Goal: Feedback & Contribution: Contribute content

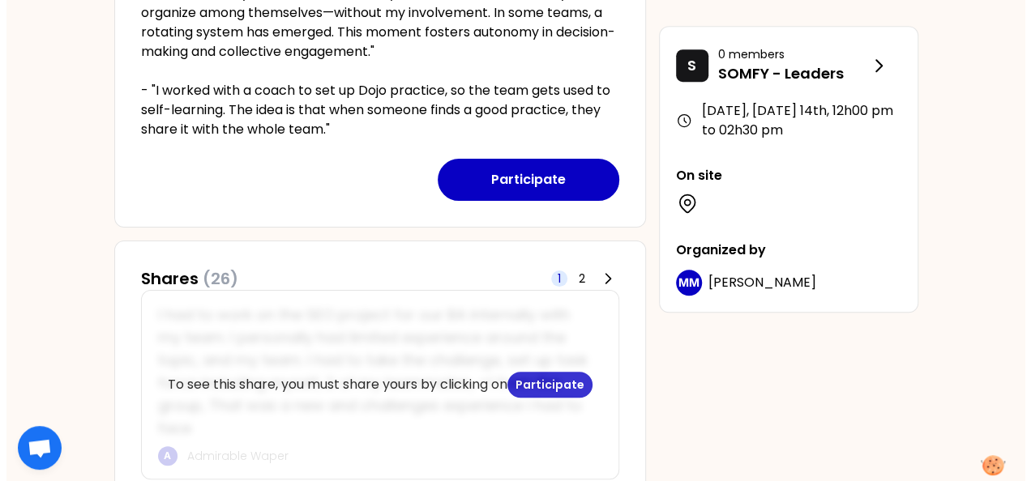
scroll to position [486, 0]
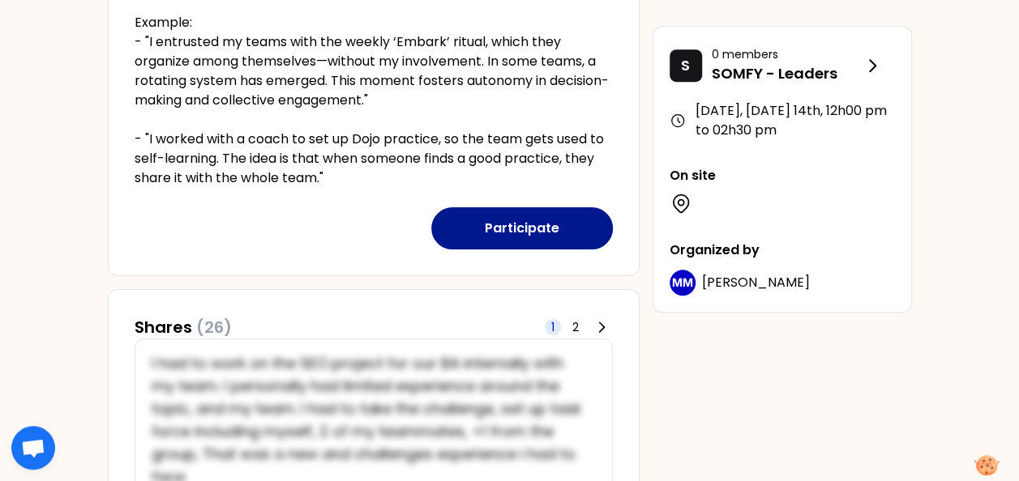
click at [497, 224] on button "Participate" at bounding box center [522, 229] width 182 height 42
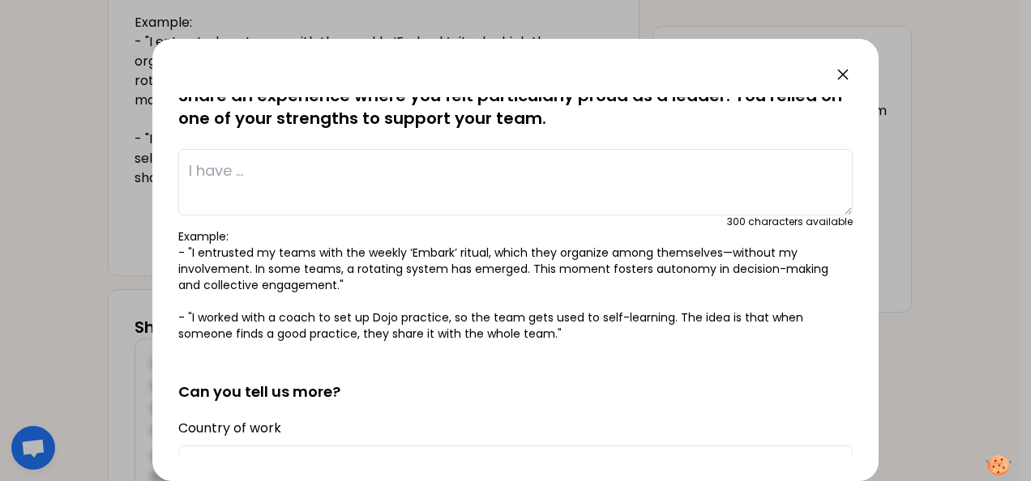
scroll to position [0, 0]
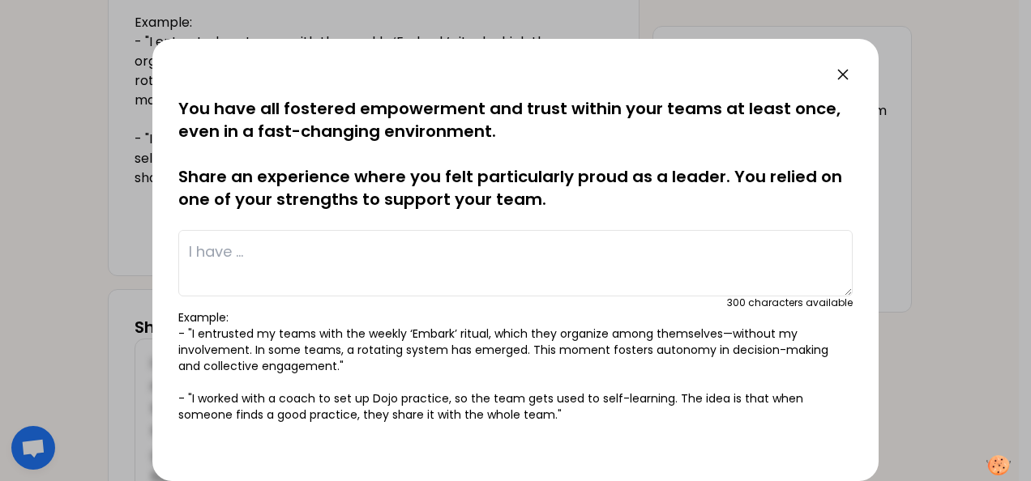
click at [310, 242] on textarea at bounding box center [515, 263] width 674 height 66
drag, startPoint x: 280, startPoint y: 253, endPoint x: 319, endPoint y: 248, distance: 39.2
click at [319, 248] on textarea "I'm proud to build" at bounding box center [515, 263] width 674 height 66
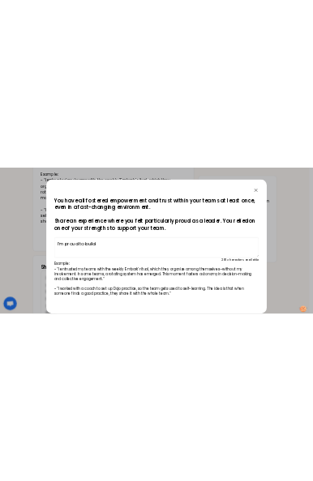
scroll to position [694, 0]
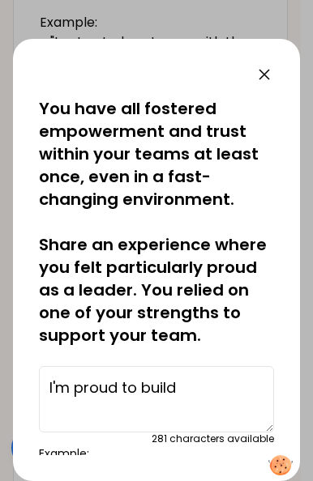
click at [155, 162] on p "You have all fostered empowerment and trust within your teams at least once, ev…" at bounding box center [156, 222] width 235 height 250
drag, startPoint x: 43, startPoint y: 407, endPoint x: 216, endPoint y: 426, distance: 174.6
click at [216, 426] on textarea "I'm proud to build" at bounding box center [156, 399] width 235 height 66
paste textarea "have launched and now lead the Metrology community within the Somfy Group"
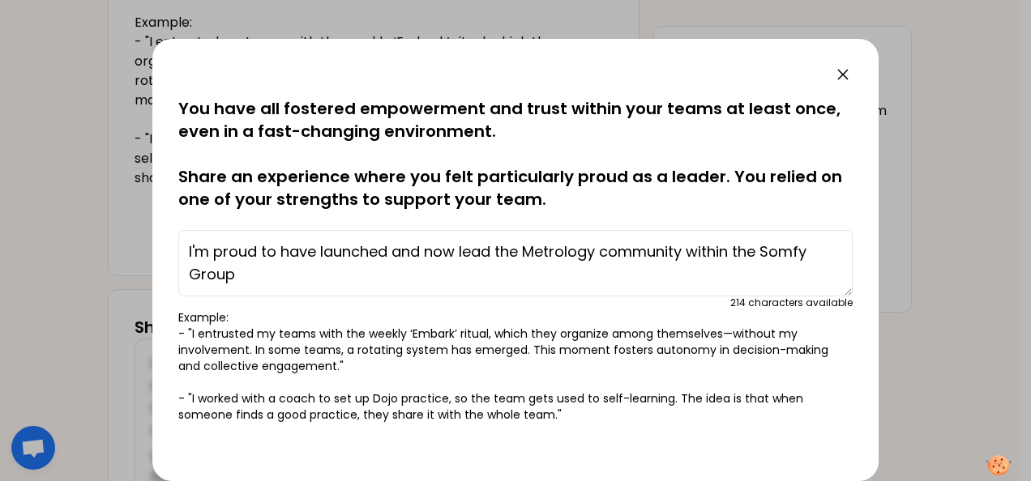
scroll to position [0, 0]
click at [601, 248] on textarea "I'm proud to have launched and now lead the Metrology community within the Somf…" at bounding box center [515, 263] width 674 height 66
click at [370, 280] on textarea "I'm proud to have launched and now lead the Metrology profession community with…" at bounding box center [515, 263] width 674 height 66
drag, startPoint x: 463, startPoint y: 276, endPoint x: 558, endPoint y: 276, distance: 94.8
click at [558, 276] on textarea "I'm proud to have launched and now lead the Metrology profession community with…" at bounding box center [515, 263] width 674 height 66
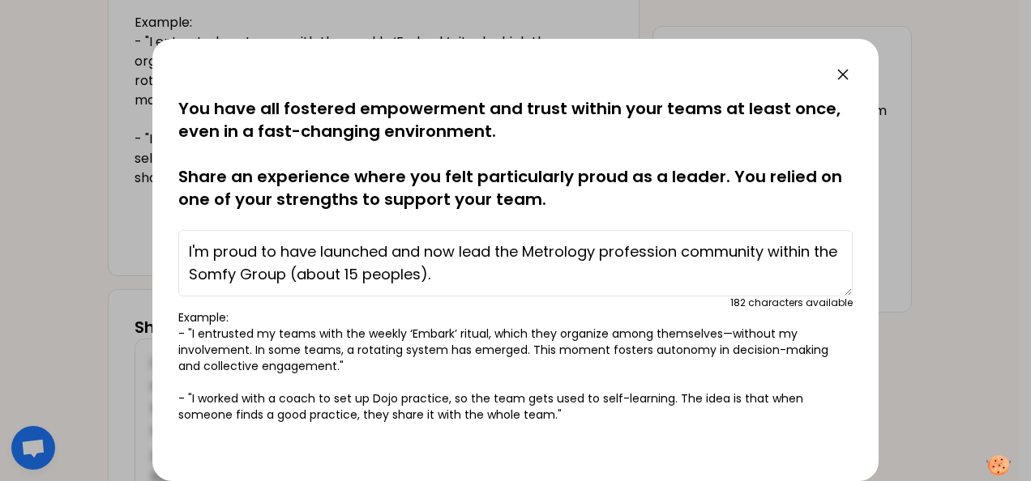
click at [438, 277] on textarea "I'm proud to have launched and now lead the Metrology profession community with…" at bounding box center [515, 263] width 674 height 66
click at [495, 276] on textarea "I'm proud to have launched and now lead the Metrology profession community with…" at bounding box center [515, 263] width 674 height 66
type textarea "I'm proud to have launched and now lead the Metrology profession community with…"
click at [996, 141] on div at bounding box center [515, 240] width 1031 height 481
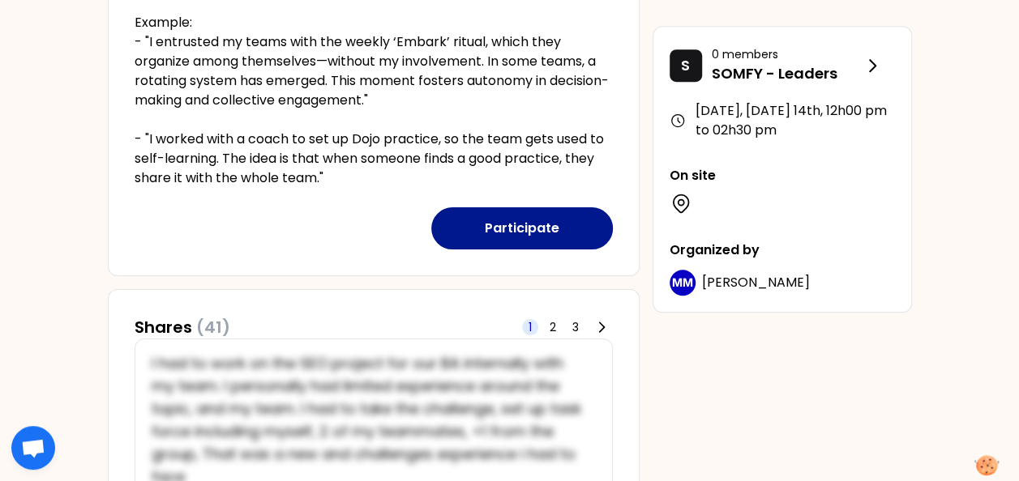
click at [525, 224] on button "Participate" at bounding box center [522, 229] width 182 height 42
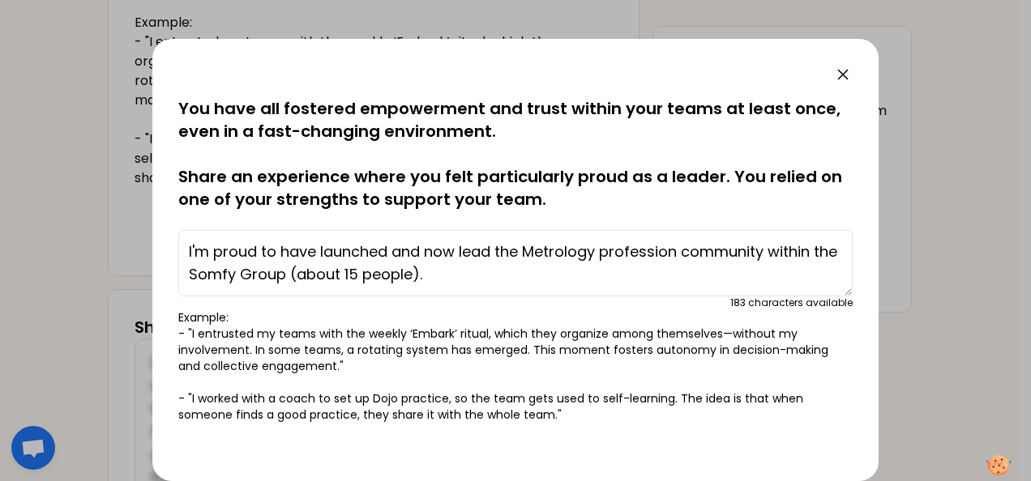
click at [518, 280] on textarea "I'm proud to have launched and now lead the Metrology profession community with…" at bounding box center [515, 263] width 674 height 66
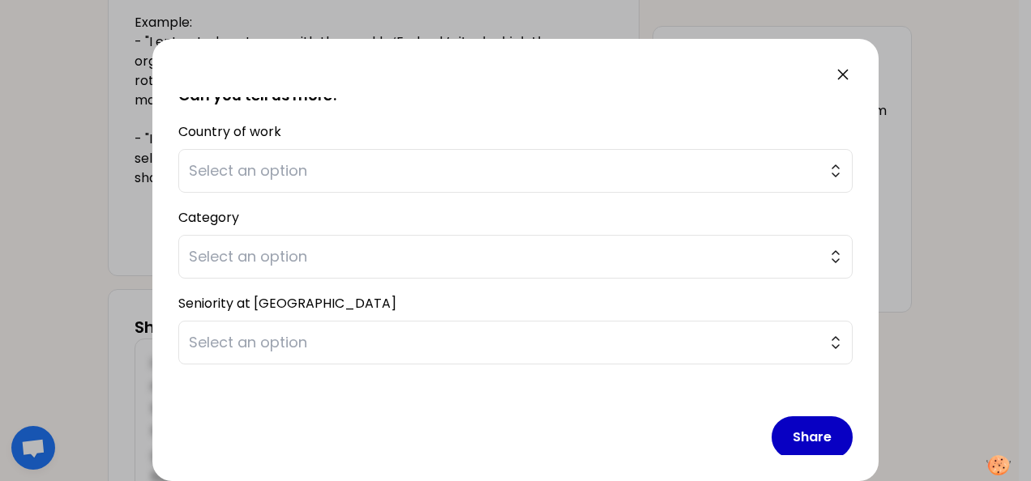
scroll to position [392, 0]
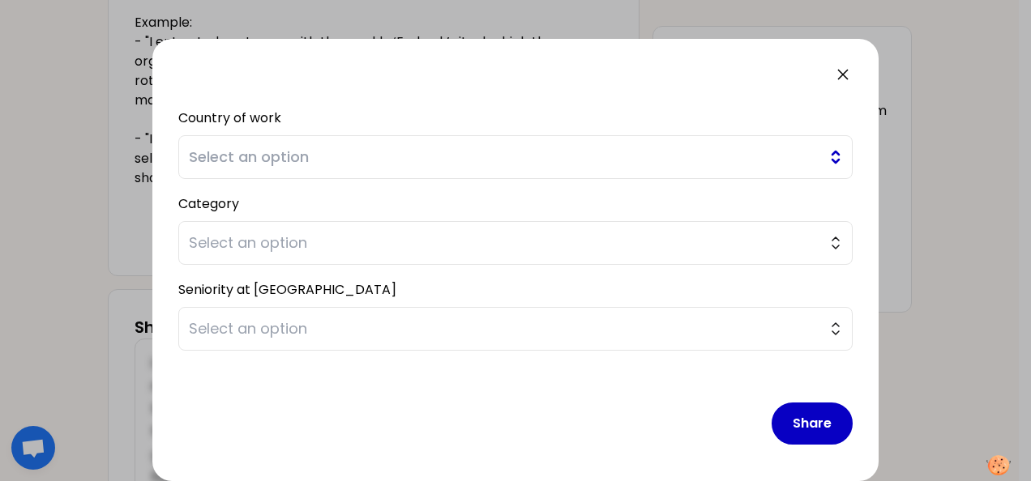
click at [308, 154] on span "Select an option" at bounding box center [504, 157] width 631 height 23
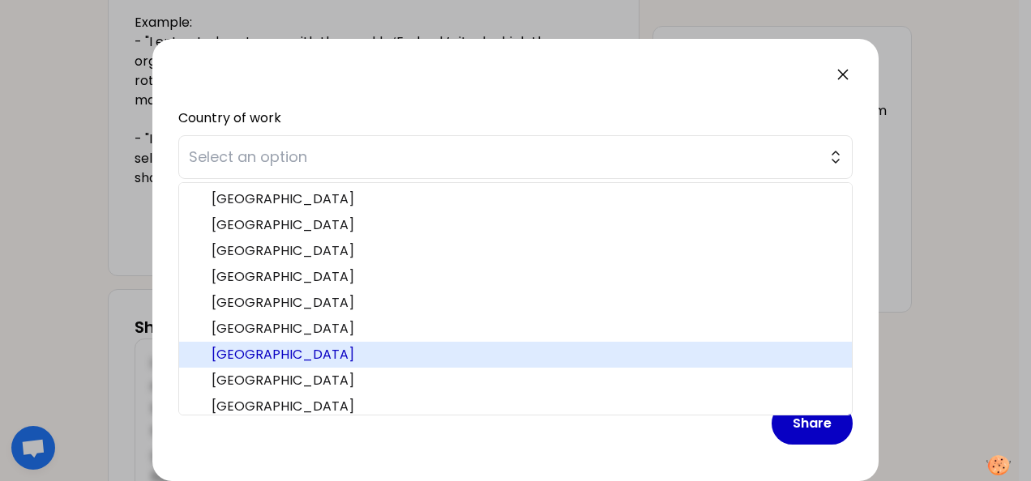
click at [235, 357] on span "[GEOGRAPHIC_DATA]" at bounding box center [525, 354] width 627 height 19
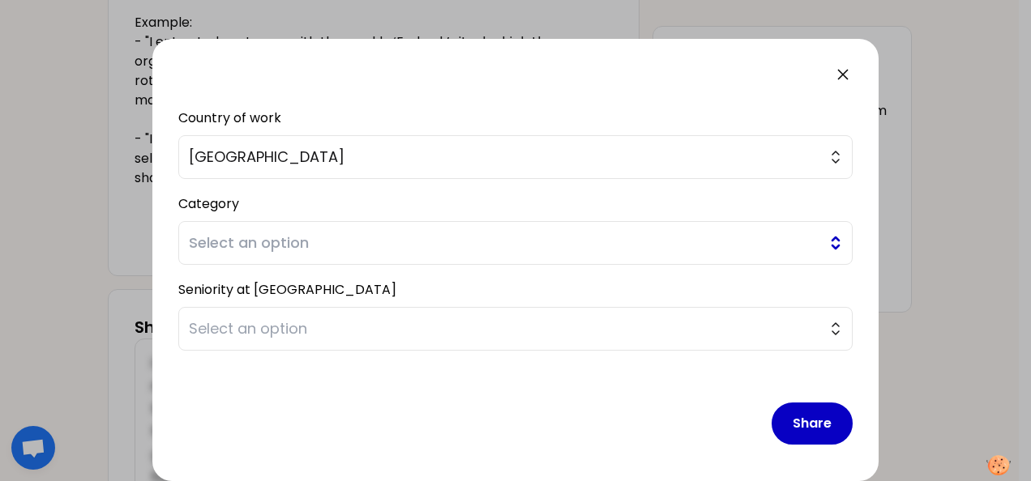
click at [292, 237] on span "Select an option" at bounding box center [504, 243] width 631 height 23
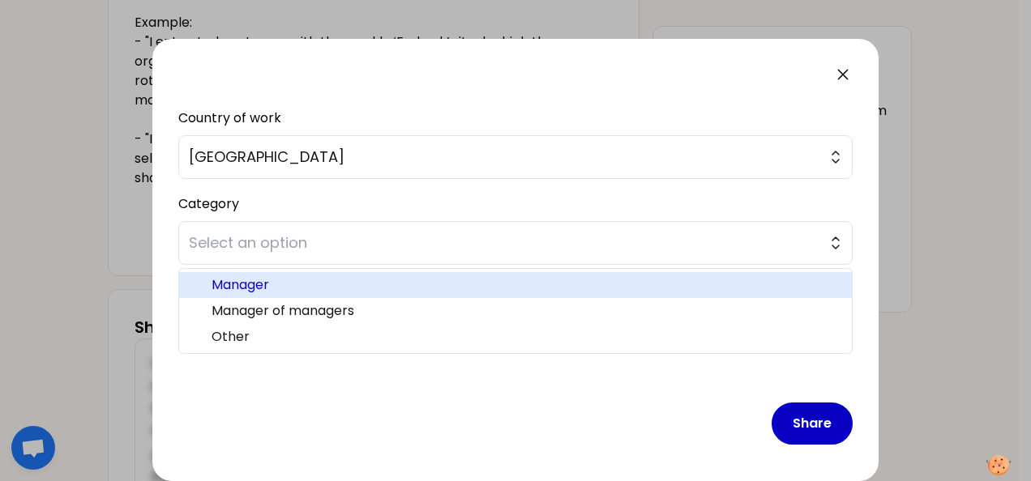
click at [269, 277] on span "Manager" at bounding box center [525, 285] width 627 height 19
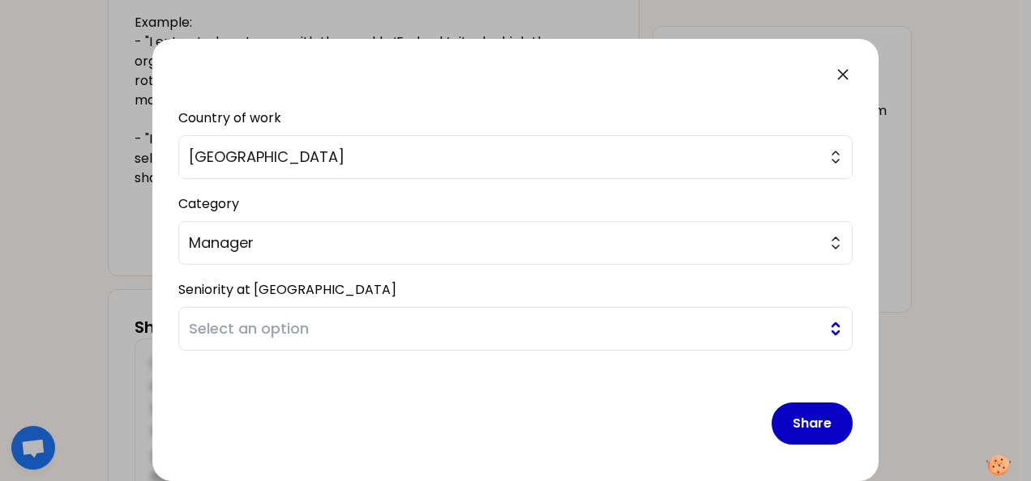
click at [262, 329] on span "Select an option" at bounding box center [504, 329] width 631 height 23
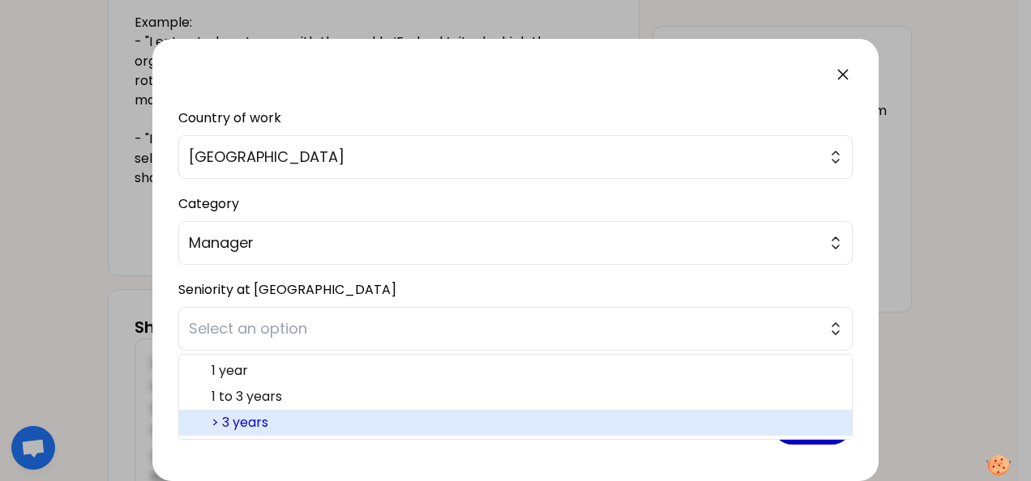
click at [280, 424] on span "> 3 years" at bounding box center [525, 422] width 627 height 19
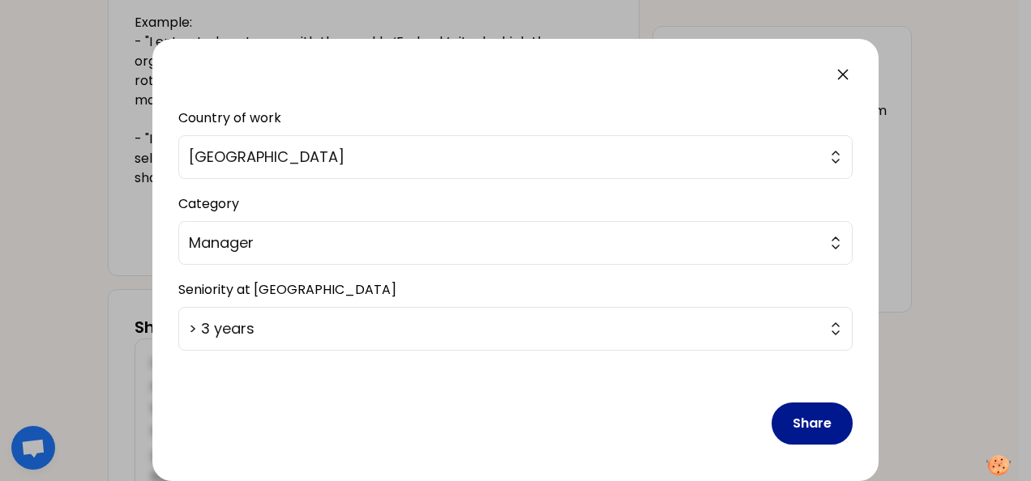
click at [786, 419] on button "Share" at bounding box center [812, 424] width 81 height 42
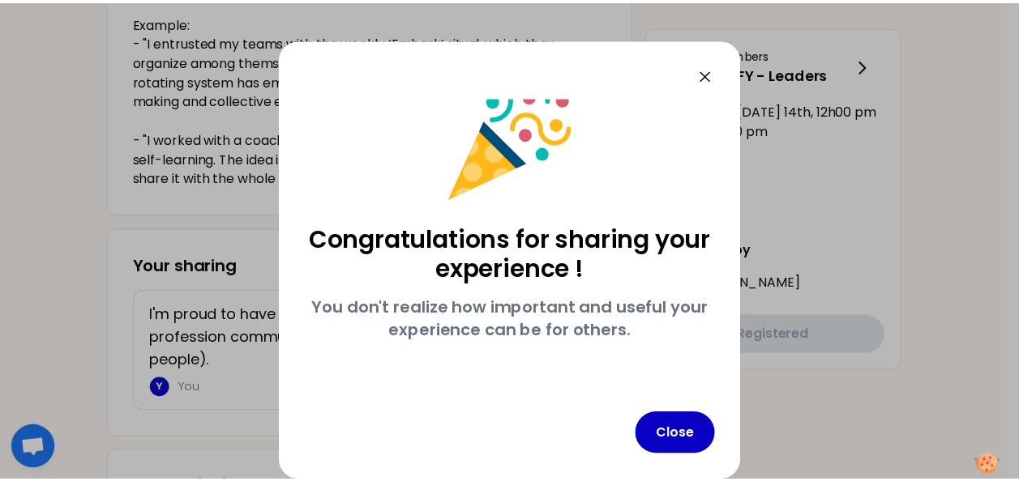
scroll to position [28, 0]
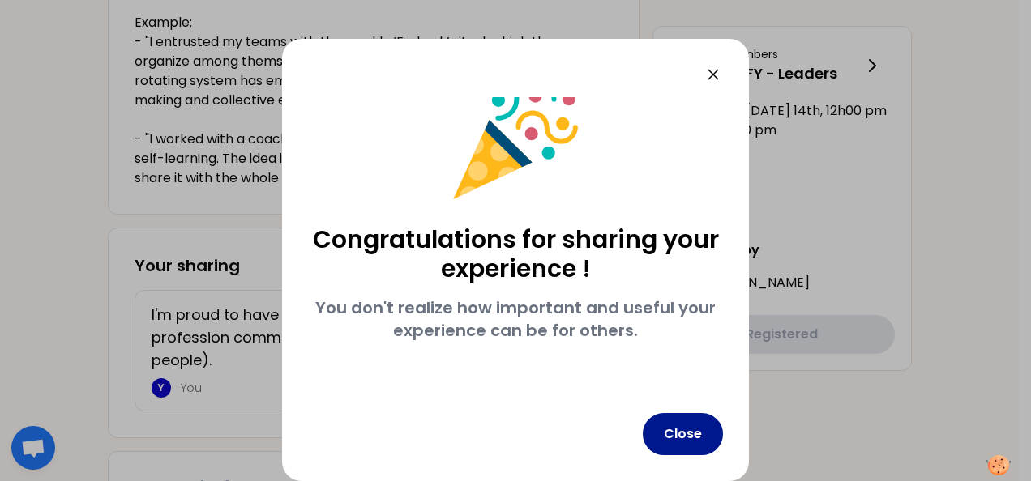
click at [704, 440] on button "Close" at bounding box center [683, 434] width 80 height 42
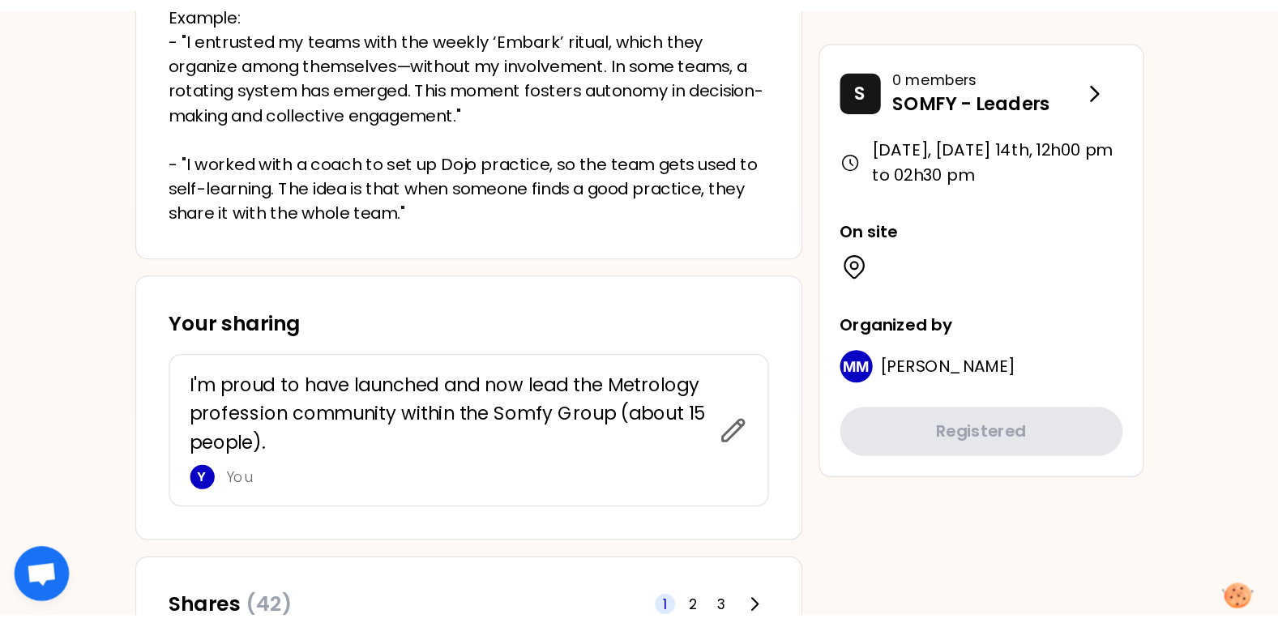
scroll to position [486, 0]
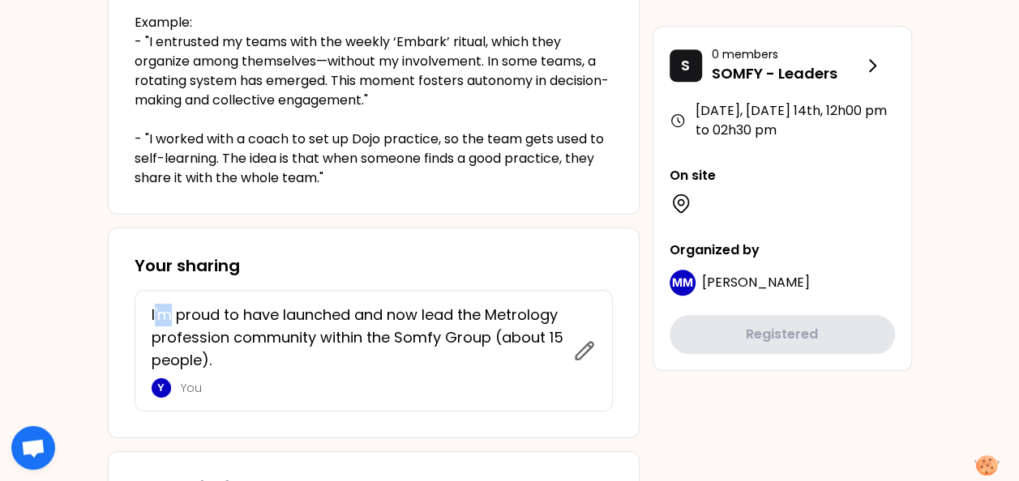
drag, startPoint x: 155, startPoint y: 310, endPoint x: 173, endPoint y: 310, distance: 17.8
click at [173, 310] on p "I'm proud to have launched and now lead the Metrology profession community with…" at bounding box center [358, 338] width 412 height 68
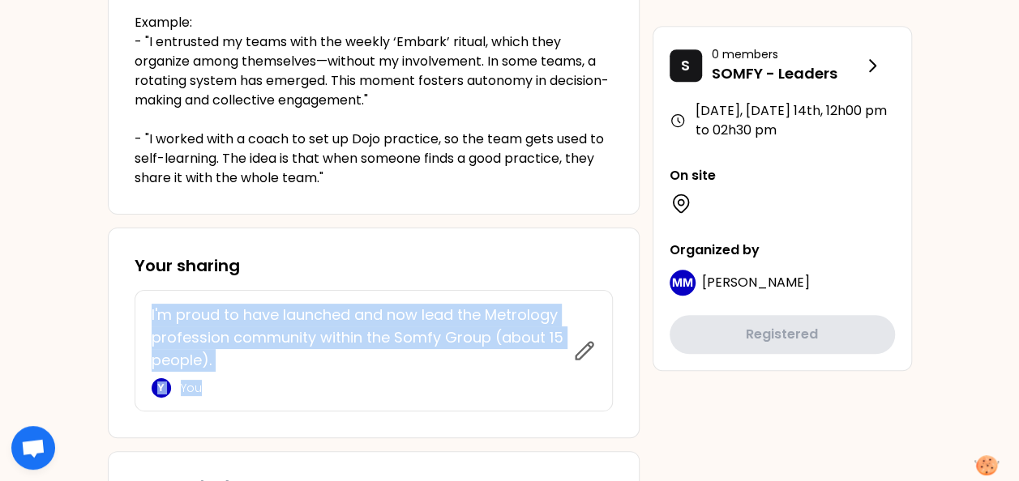
drag, startPoint x: 173, startPoint y: 310, endPoint x: 138, endPoint y: 310, distance: 34.9
click at [138, 310] on div "I'm proud to have launched and now lead the Metrology profession community with…" at bounding box center [374, 351] width 478 height 122
copy div "I'm proud to have launched and now lead the Metrology profession community with…"
